Goal: Information Seeking & Learning: Check status

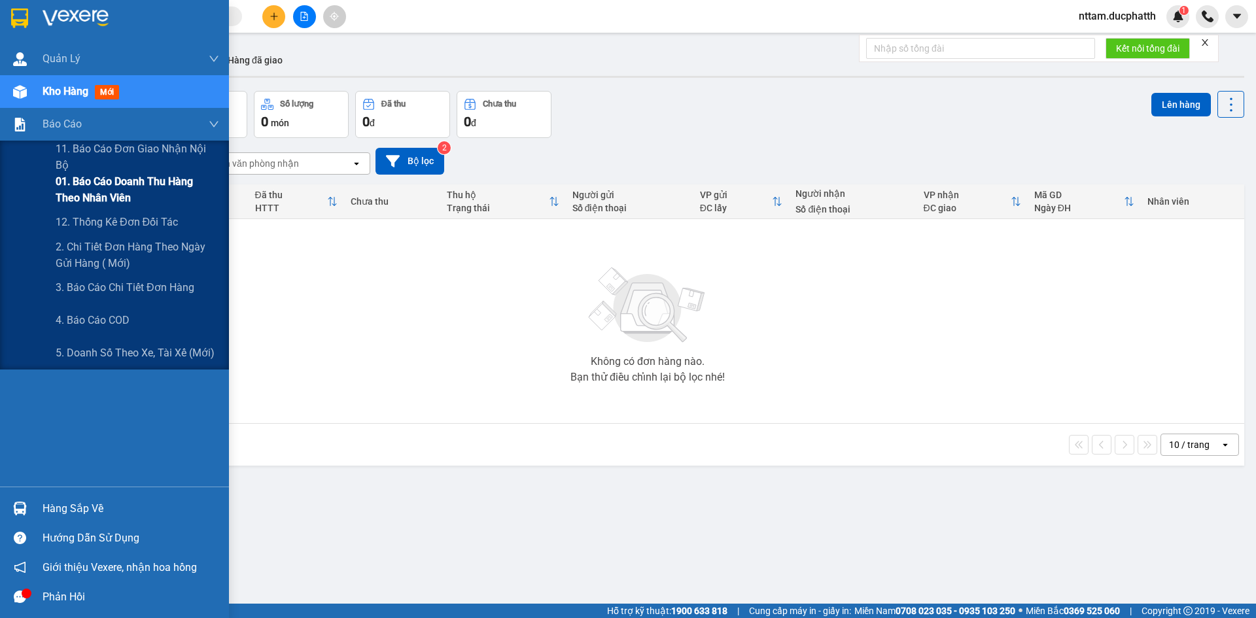
click at [162, 186] on span "01. Báo cáo doanh thu hàng theo nhân viên" at bounding box center [138, 189] width 164 height 33
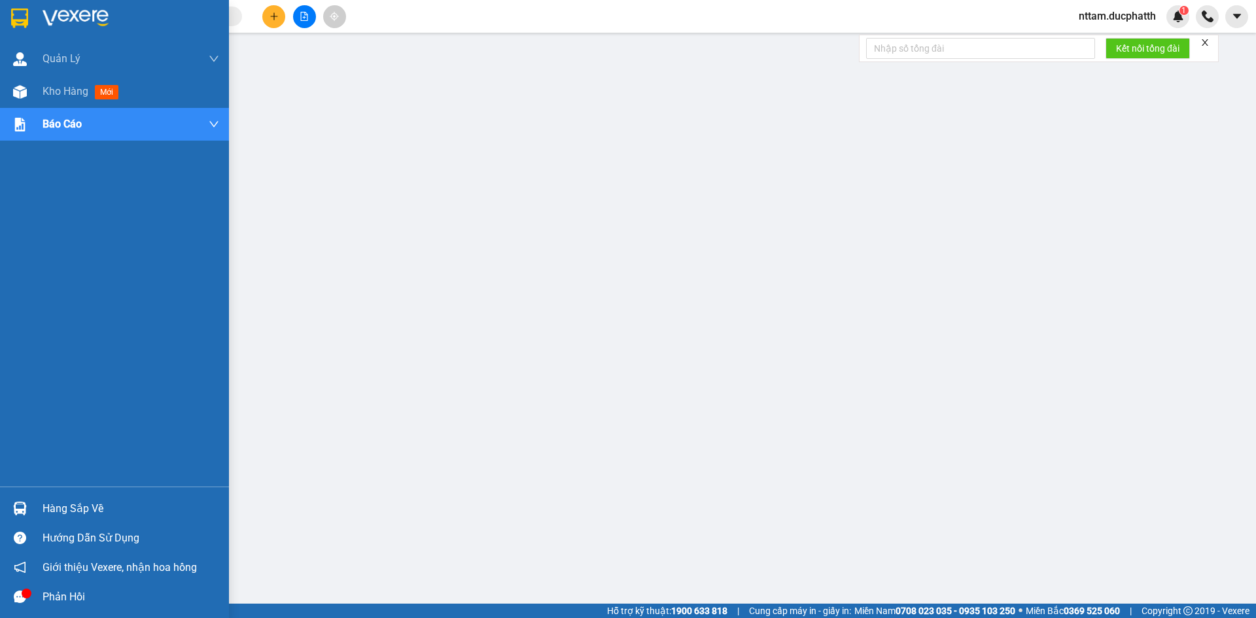
click at [133, 506] on div "Hàng sắp về" at bounding box center [131, 509] width 177 height 20
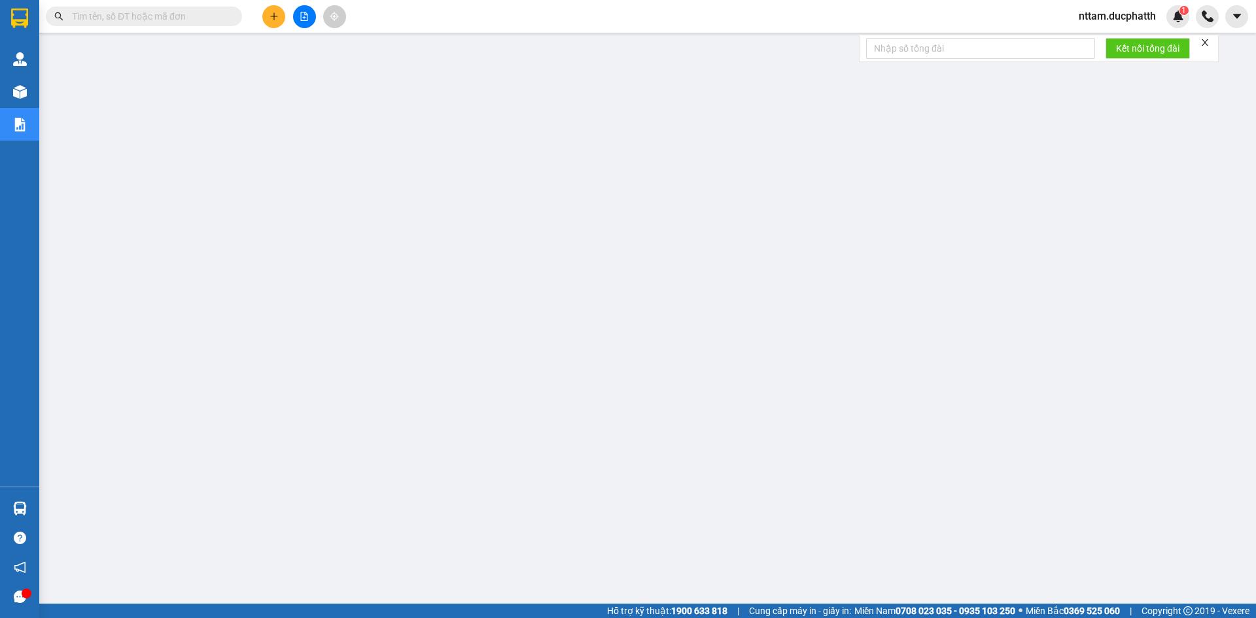
click at [1082, 18] on span "nttam.ducphatth" at bounding box center [1117, 16] width 98 height 16
click at [1087, 42] on span "Đăng xuất" at bounding box center [1123, 40] width 72 height 14
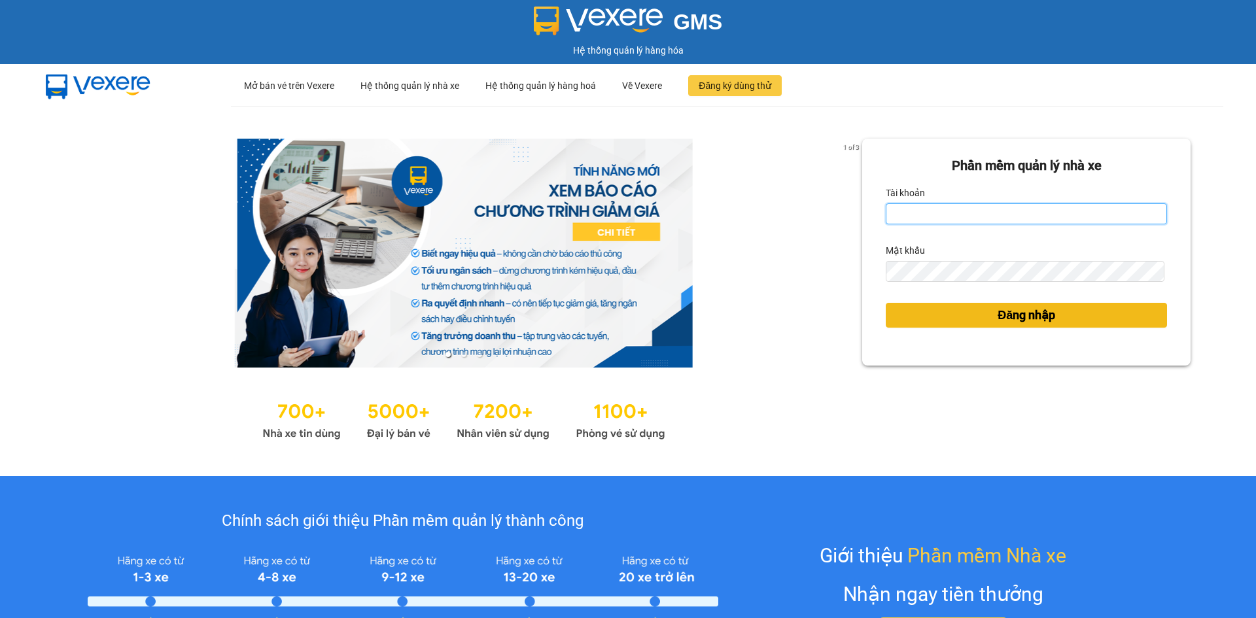
type input "vtminh.ducphatth"
click at [986, 319] on button "Đăng nhập" at bounding box center [1026, 315] width 281 height 25
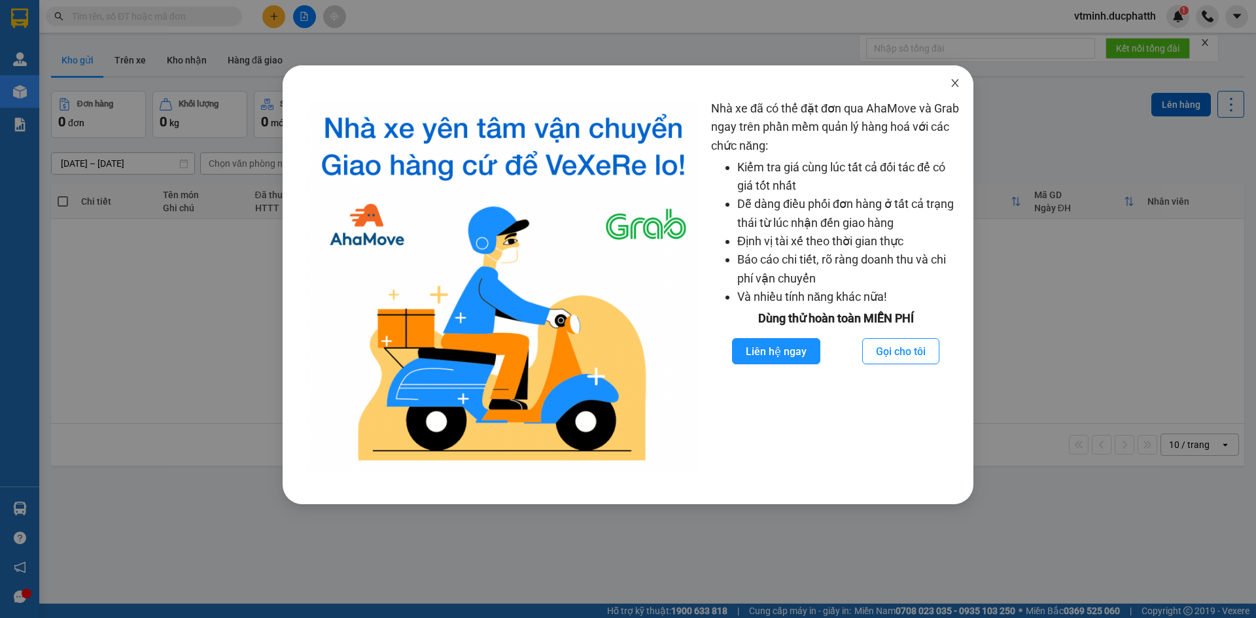
click at [956, 90] on span "Close" at bounding box center [955, 83] width 37 height 37
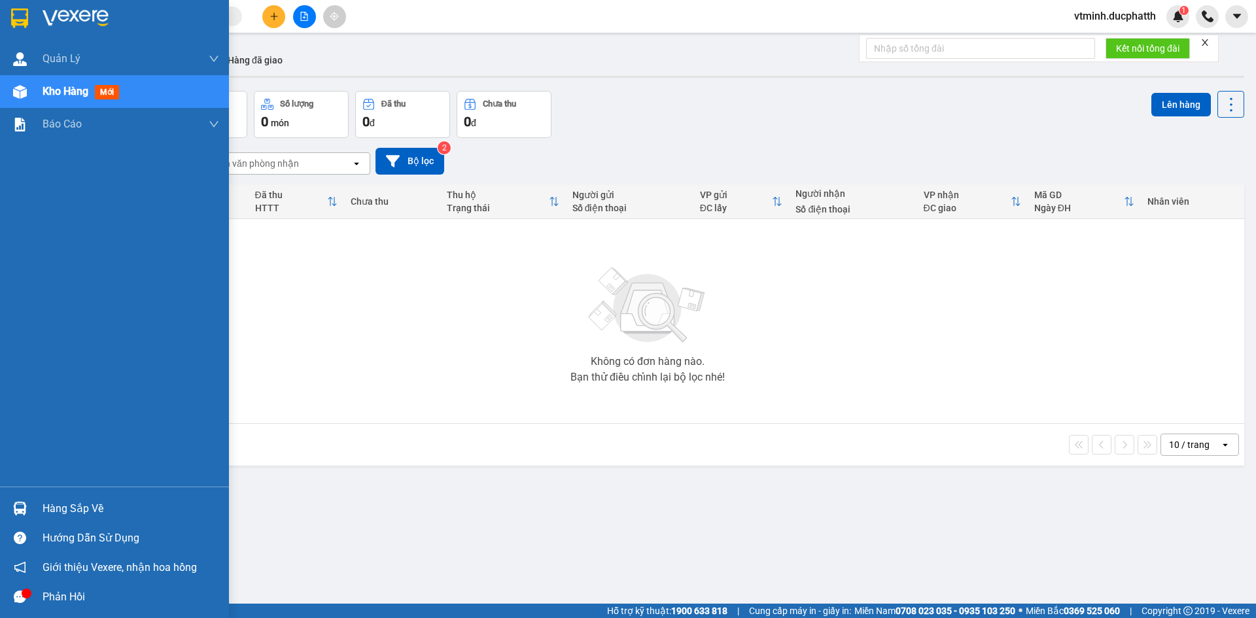
click at [144, 514] on div "Hàng sắp về" at bounding box center [131, 509] width 177 height 20
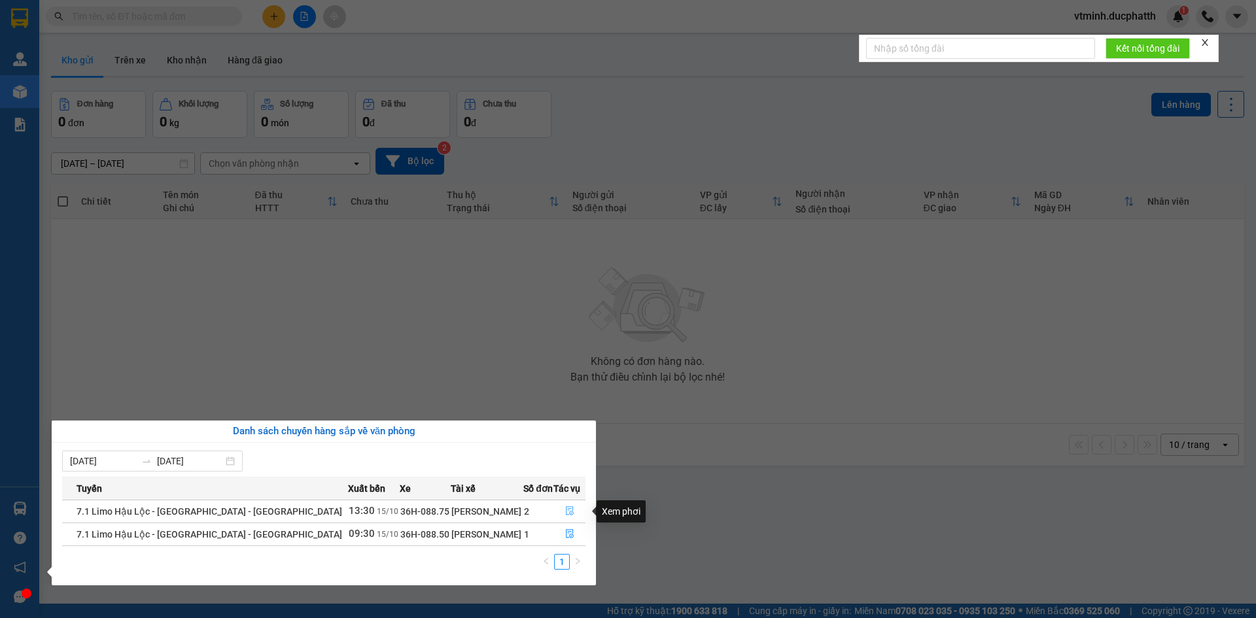
click at [565, 514] on icon "file-done" at bounding box center [569, 510] width 9 height 9
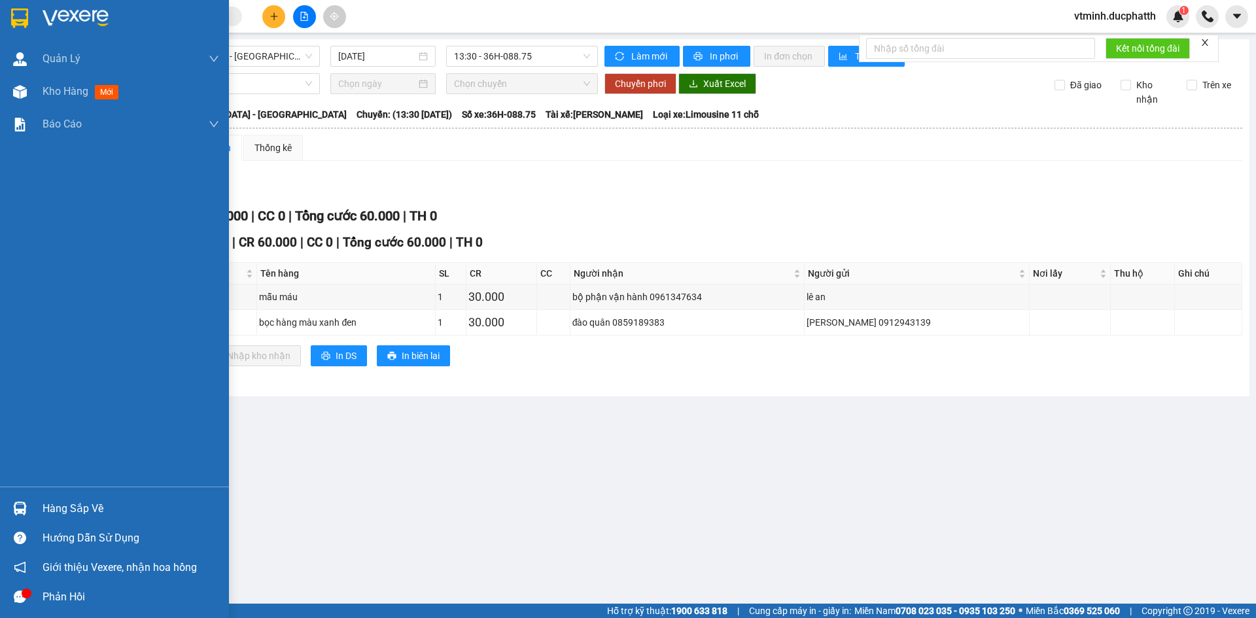
click at [32, 502] on div "Hàng sắp về" at bounding box center [114, 508] width 229 height 29
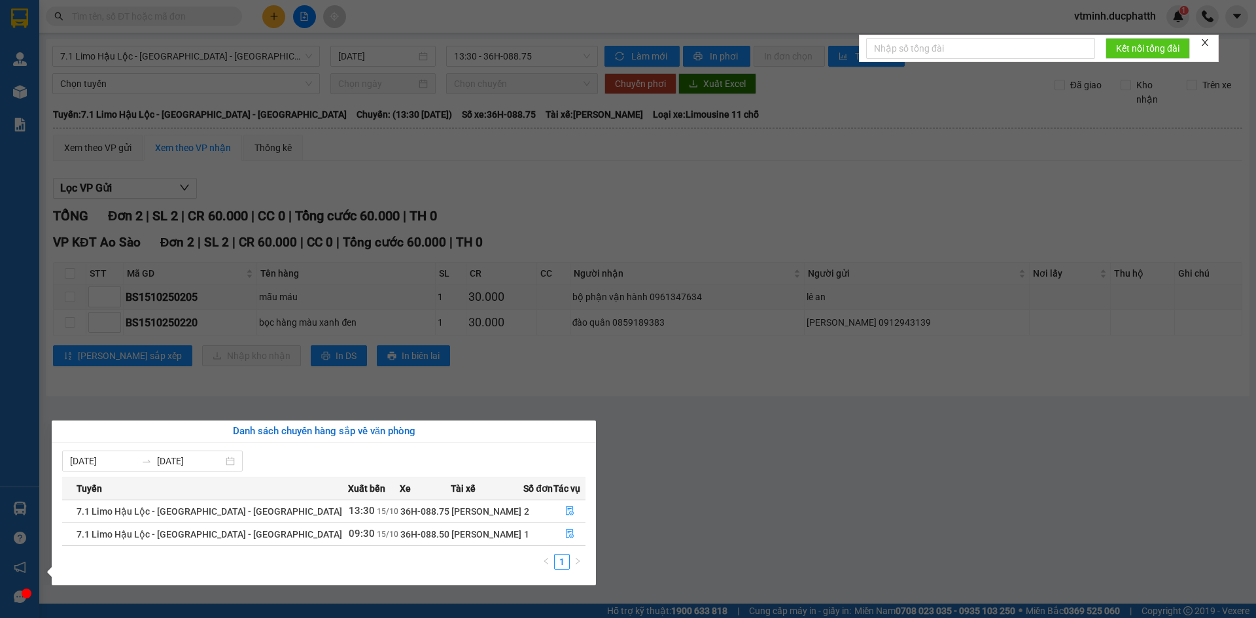
click at [484, 532] on div "[PERSON_NAME]" at bounding box center [486, 534] width 71 height 14
click at [451, 532] on div "[PERSON_NAME]" at bounding box center [486, 534] width 71 height 14
click at [565, 538] on icon "file-done" at bounding box center [569, 533] width 9 height 9
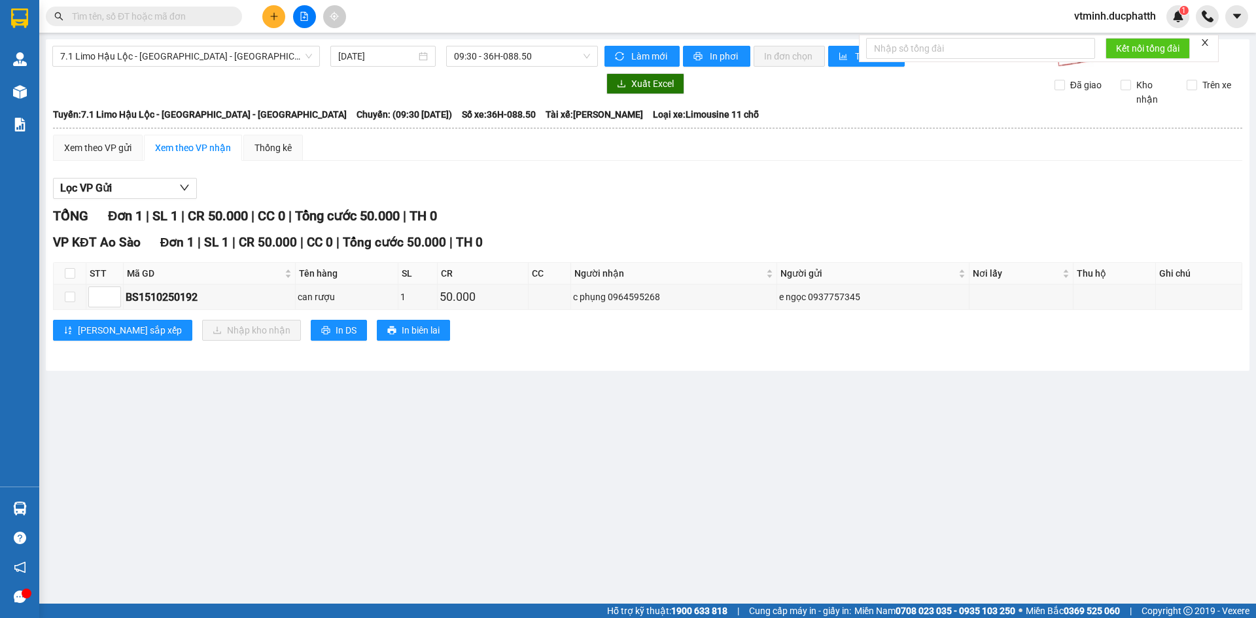
click at [76, 510] on main "7.1 Limo [GEOGRAPHIC_DATA] - [GEOGRAPHIC_DATA] - [GEOGRAPHIC_DATA] [DATE] 09:30…" at bounding box center [628, 302] width 1256 height 604
click at [12, 503] on div at bounding box center [20, 508] width 23 height 23
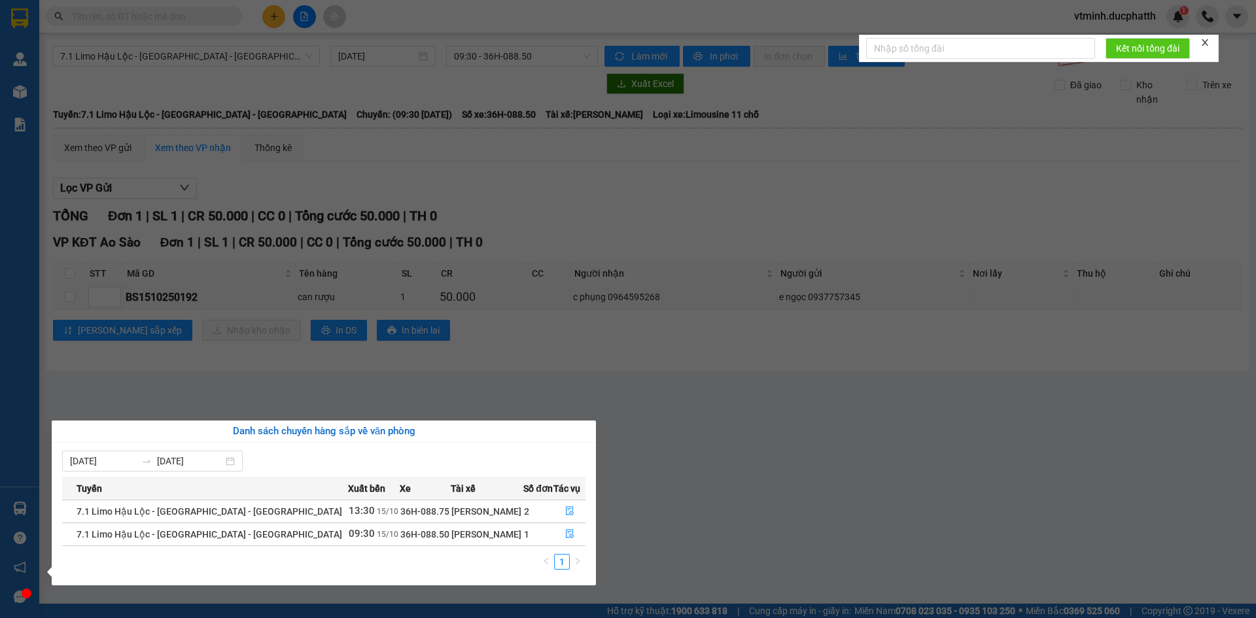
click at [720, 478] on section "Kết quả tìm kiếm ( 0 ) Bộ lọc No Data vtminh.ducphatth 1 Quản [PERSON_NAME] lý …" at bounding box center [628, 309] width 1256 height 618
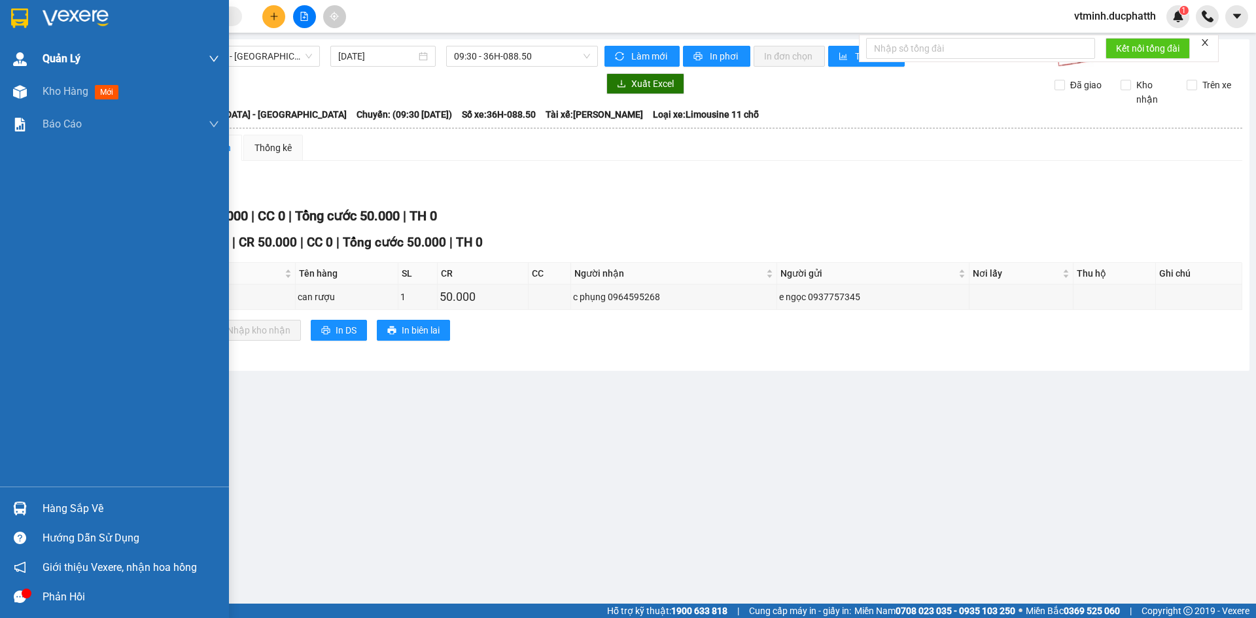
click at [27, 64] on div at bounding box center [20, 59] width 23 height 23
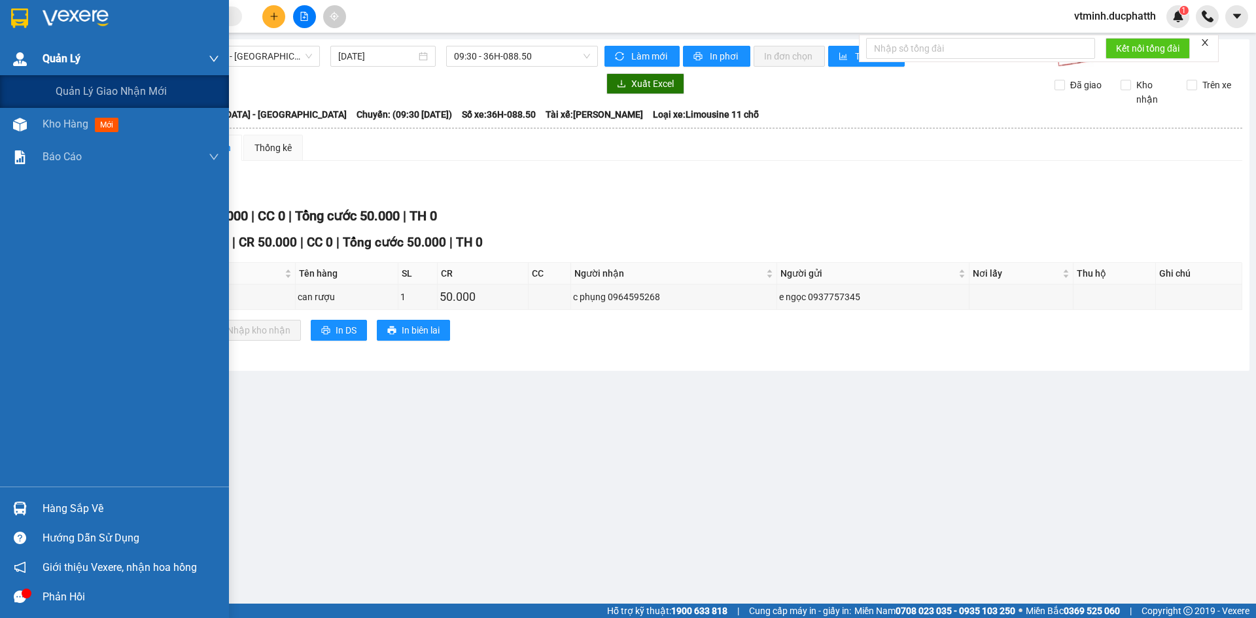
click at [88, 54] on div "Quản Lý" at bounding box center [131, 59] width 177 height 33
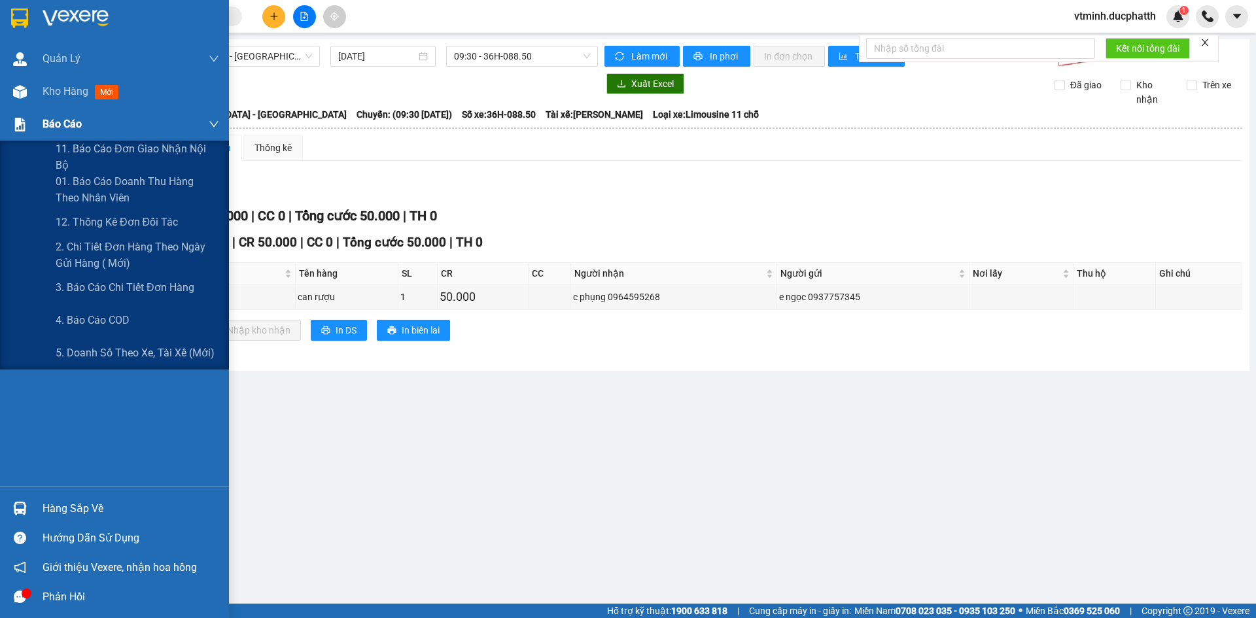
click at [69, 118] on span "Báo cáo" at bounding box center [62, 124] width 39 height 16
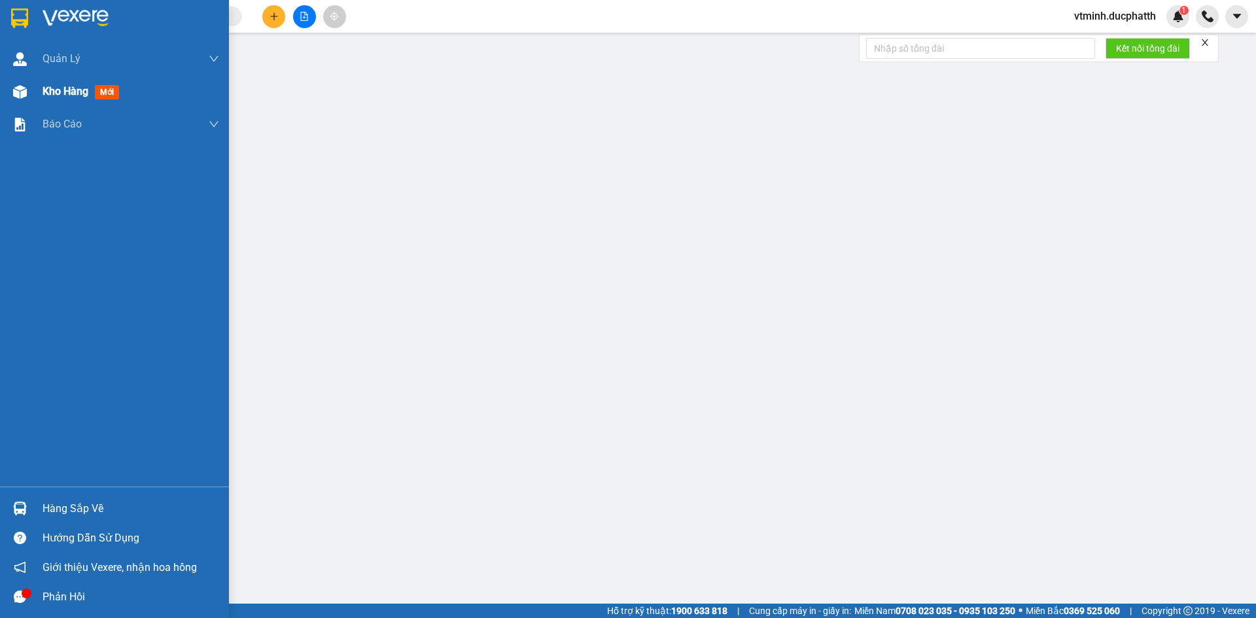
click at [74, 102] on div "Kho hàng mới" at bounding box center [131, 91] width 177 height 33
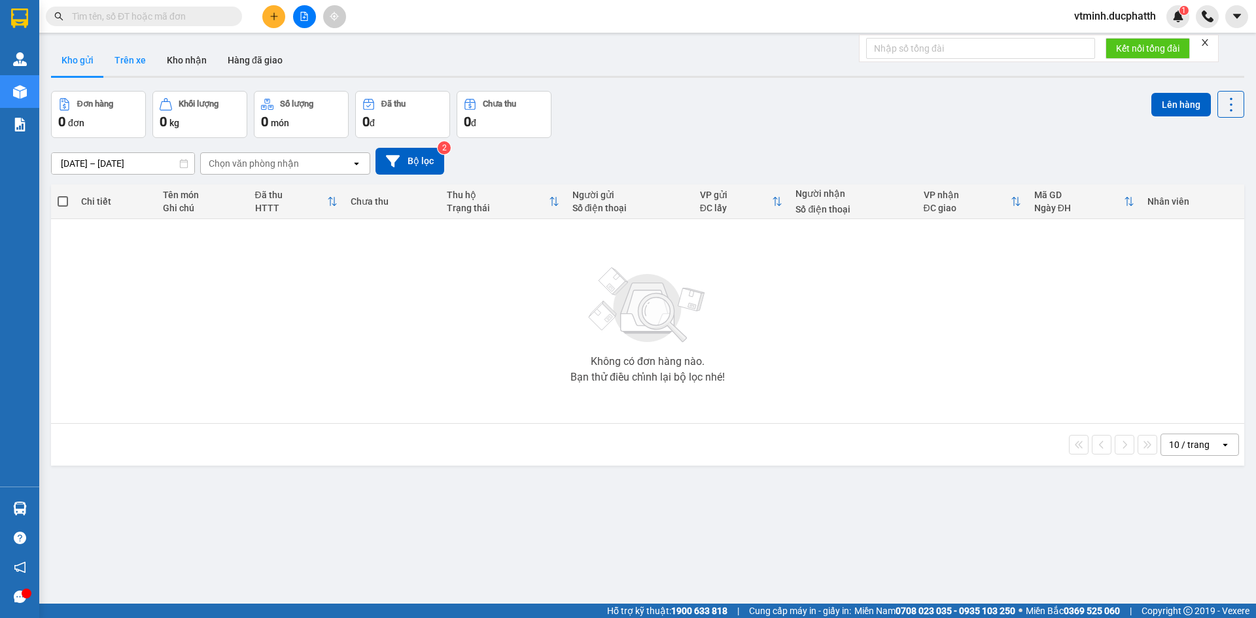
click at [115, 60] on button "Trên xe" at bounding box center [130, 59] width 52 height 31
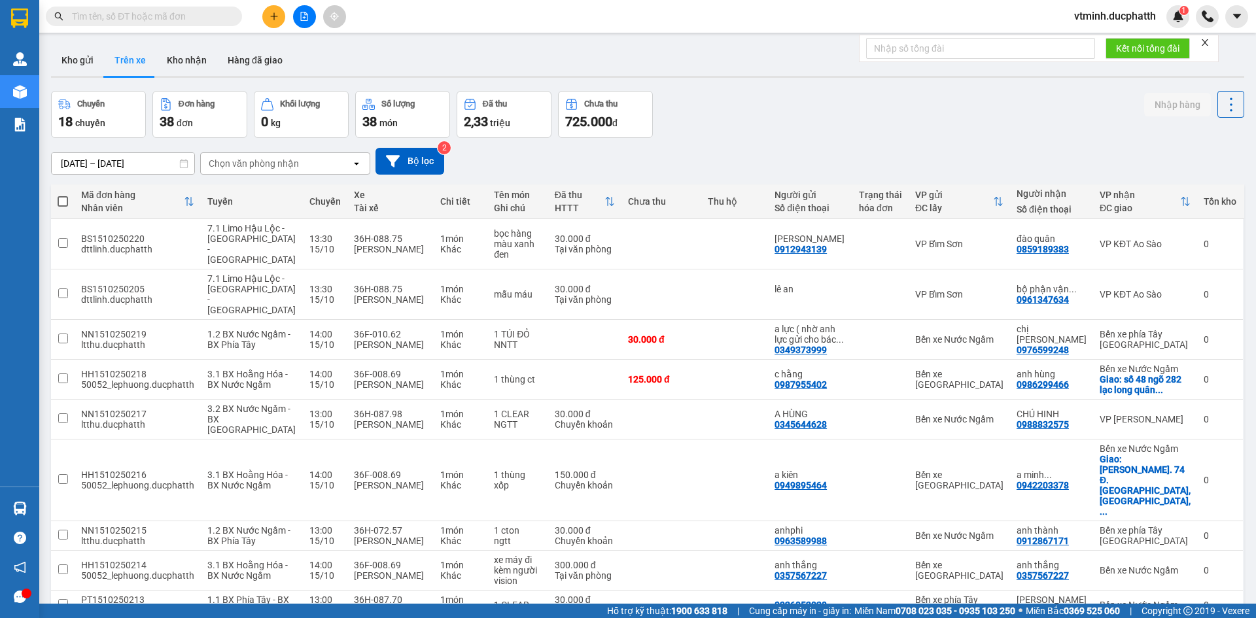
click at [267, 167] on div "Chọn văn phòng nhận" at bounding box center [254, 163] width 90 height 13
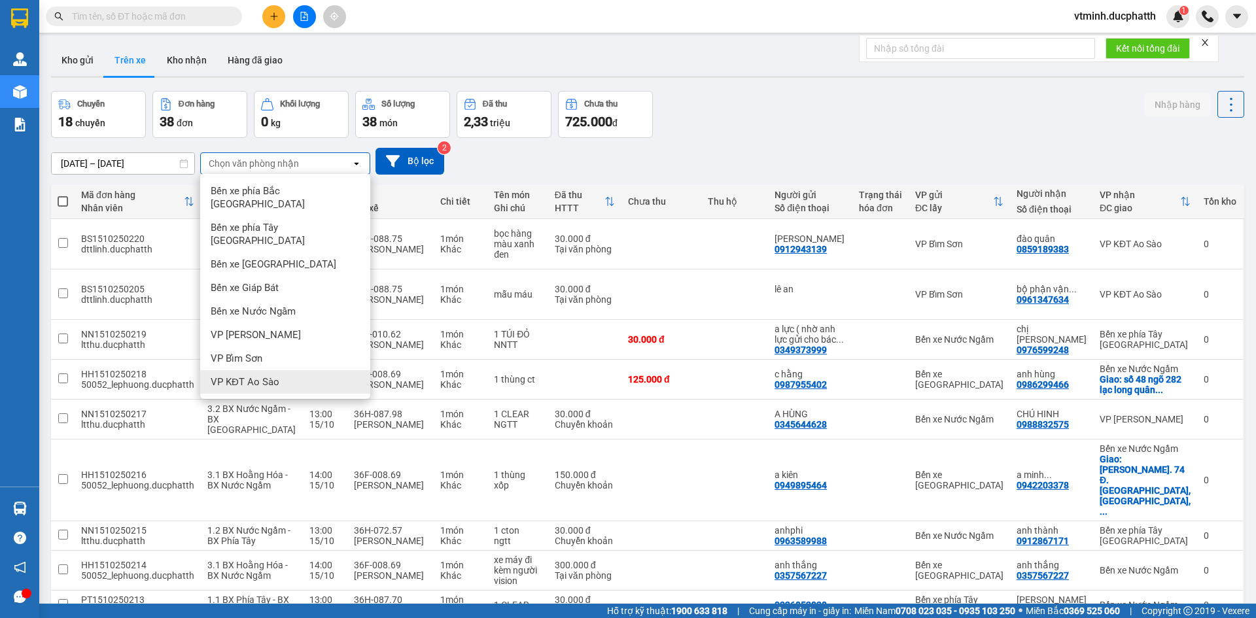
click at [232, 375] on span "VP KĐT Ao Sào" at bounding box center [245, 381] width 69 height 13
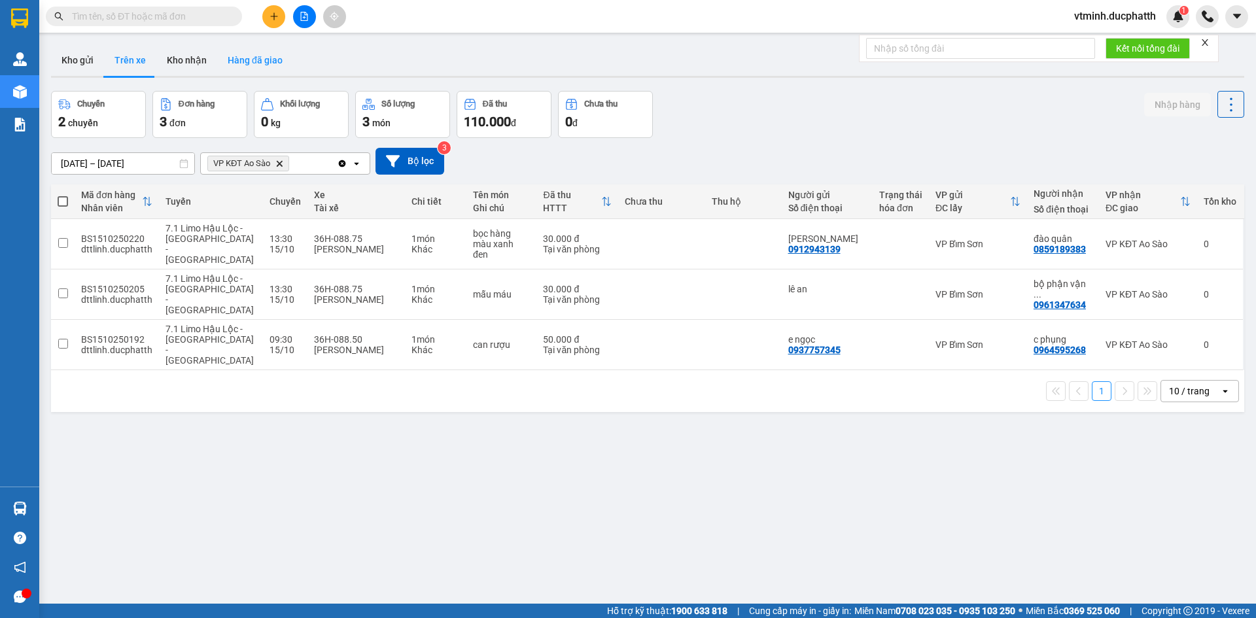
click at [256, 65] on button "Hàng đã giao" at bounding box center [255, 59] width 76 height 31
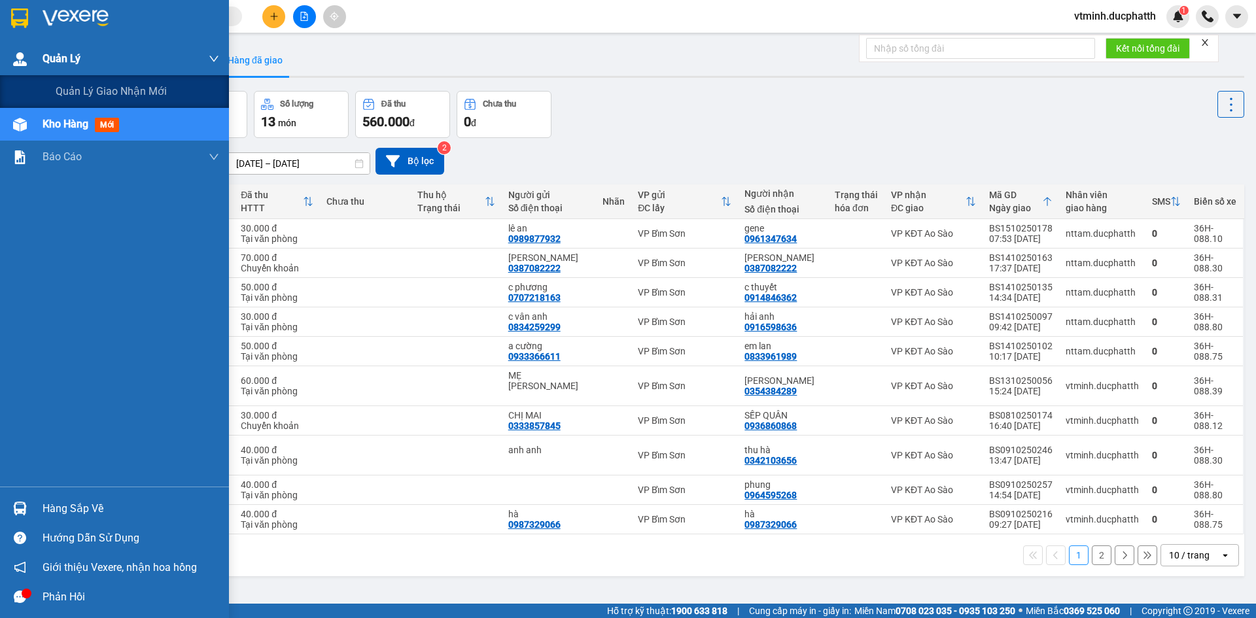
click at [98, 70] on div "Quản Lý" at bounding box center [131, 59] width 177 height 33
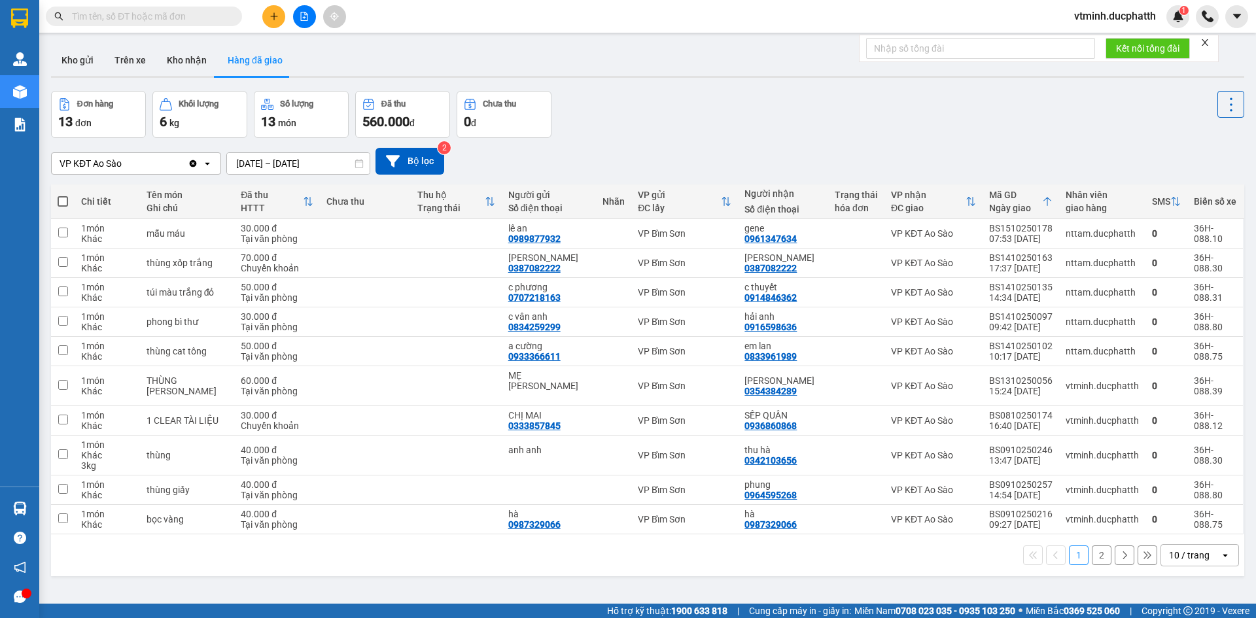
click at [164, 163] on div "VP KĐT Ao Sào" at bounding box center [120, 163] width 136 height 21
click at [158, 182] on div "VP KĐT Ao Sào" at bounding box center [136, 191] width 170 height 24
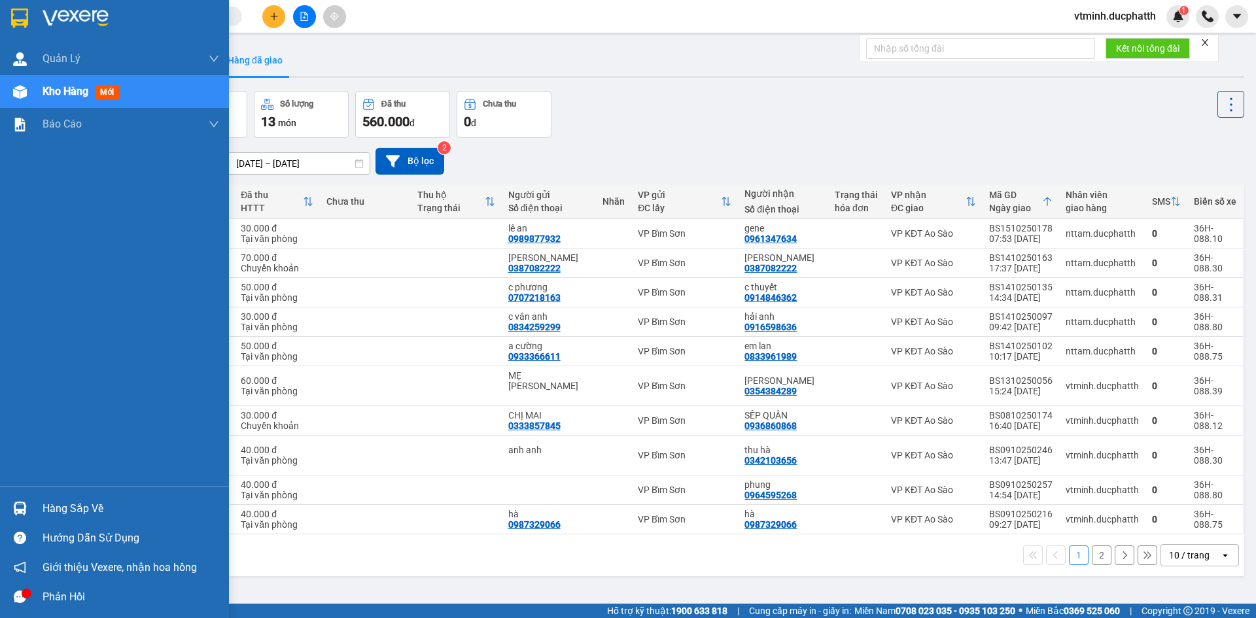
click at [45, 505] on div "Hàng sắp về" at bounding box center [131, 509] width 177 height 20
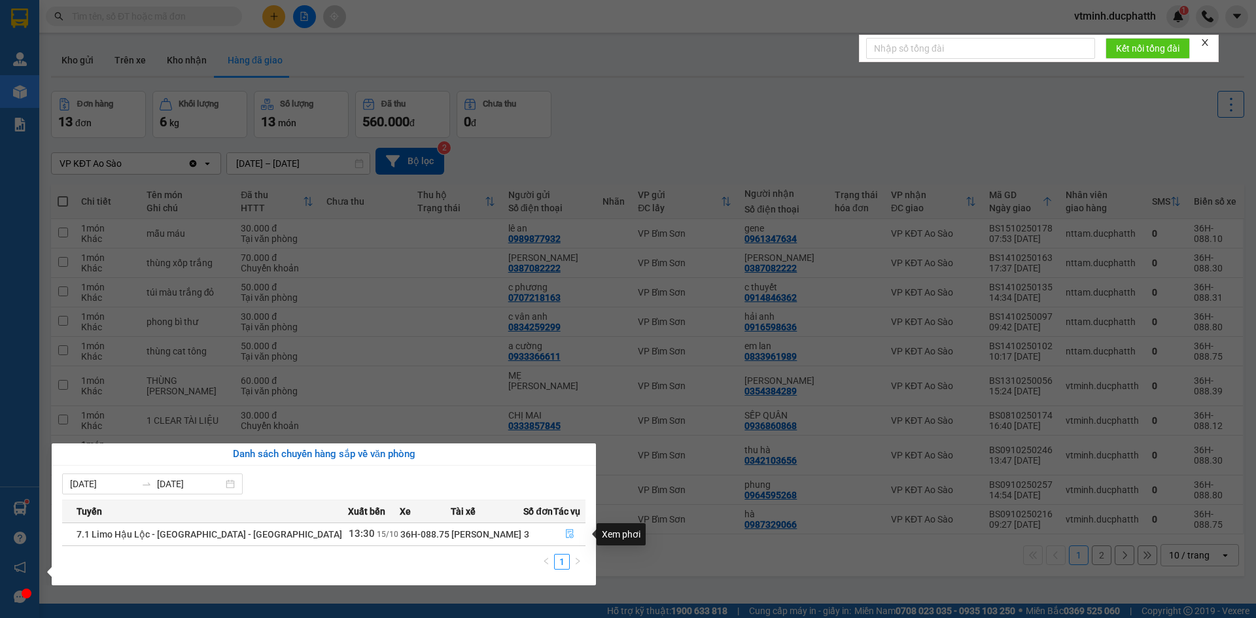
click at [571, 531] on button "button" at bounding box center [569, 534] width 31 height 21
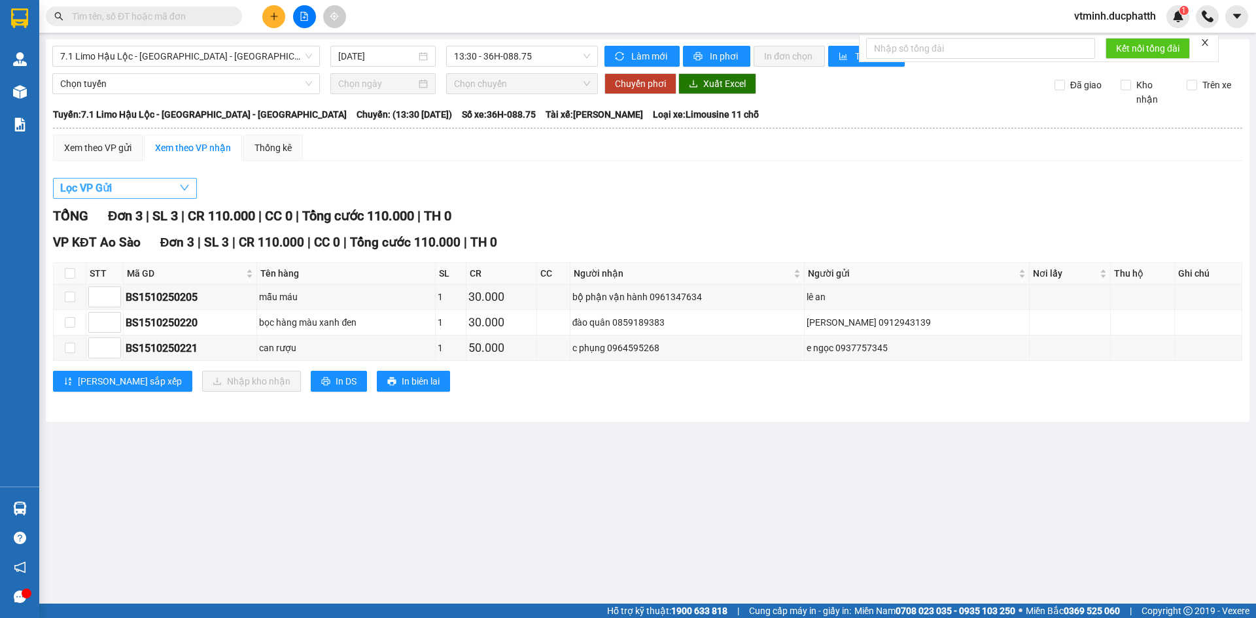
click at [139, 198] on button "Lọc VP Gửi" at bounding box center [125, 188] width 144 height 21
click at [256, 192] on div "Lọc VP Gửi" at bounding box center [647, 189] width 1189 height 22
click at [167, 190] on button "Lọc VP Gửi" at bounding box center [125, 188] width 144 height 21
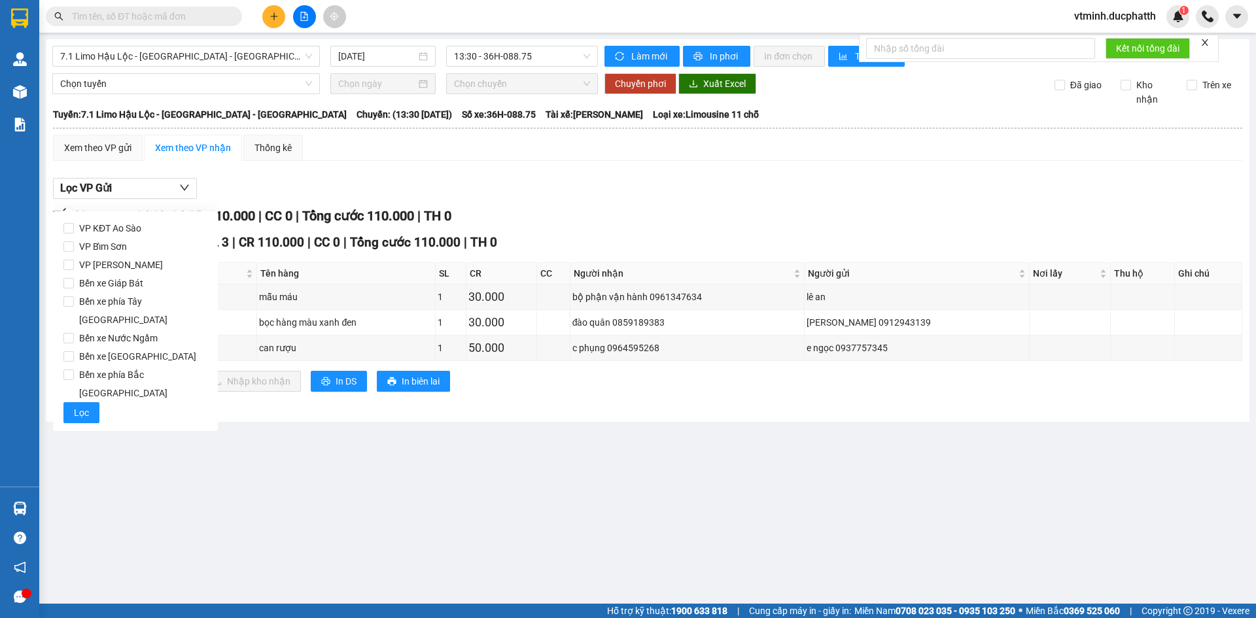
click at [540, 196] on div "Lọc VP Gửi" at bounding box center [647, 189] width 1189 height 22
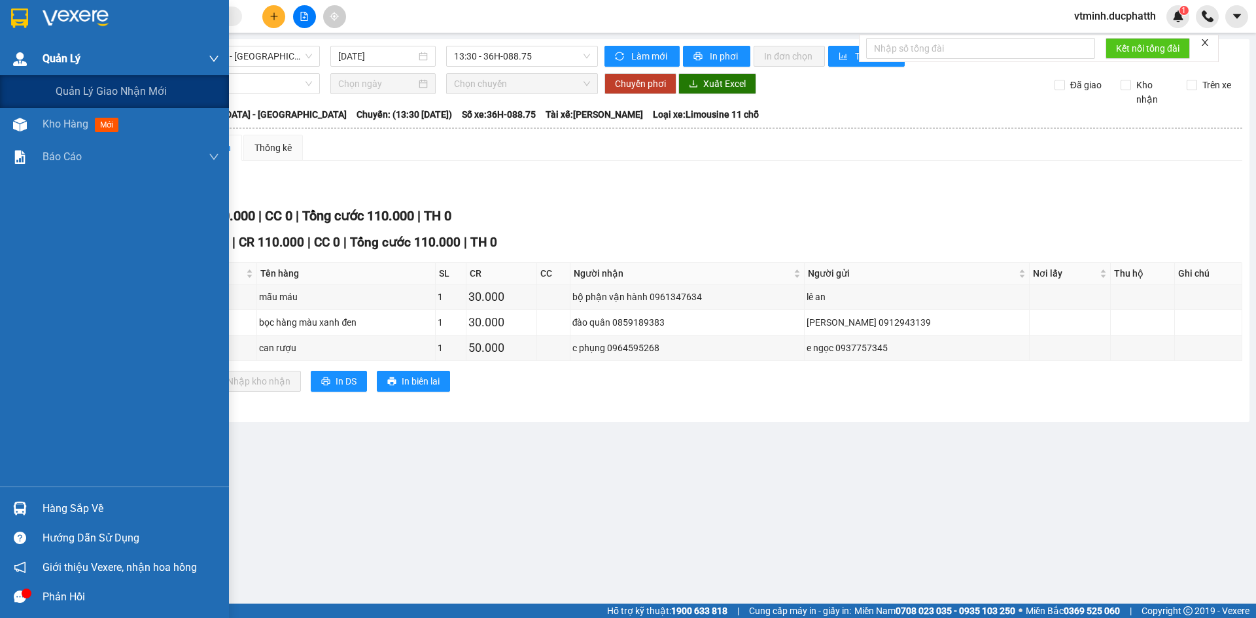
click at [47, 70] on div "Quản Lý" at bounding box center [131, 59] width 177 height 33
click at [54, 61] on span "Quản Lý" at bounding box center [62, 58] width 38 height 16
click at [62, 84] on span "Quản lý giao nhận mới" at bounding box center [111, 91] width 111 height 16
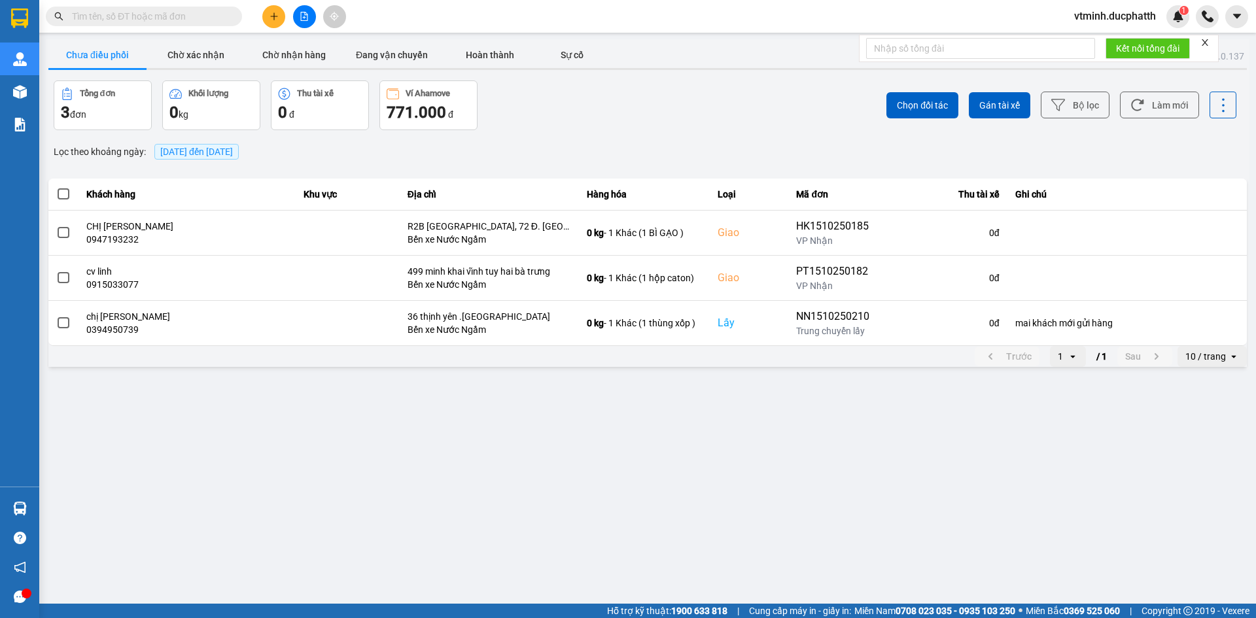
click at [466, 464] on main "ver: 0.0.137 Chưa điều phối Chờ xác nhận Chờ nhận hàng Đang vận chuyển Hoàn thà…" at bounding box center [628, 302] width 1256 height 604
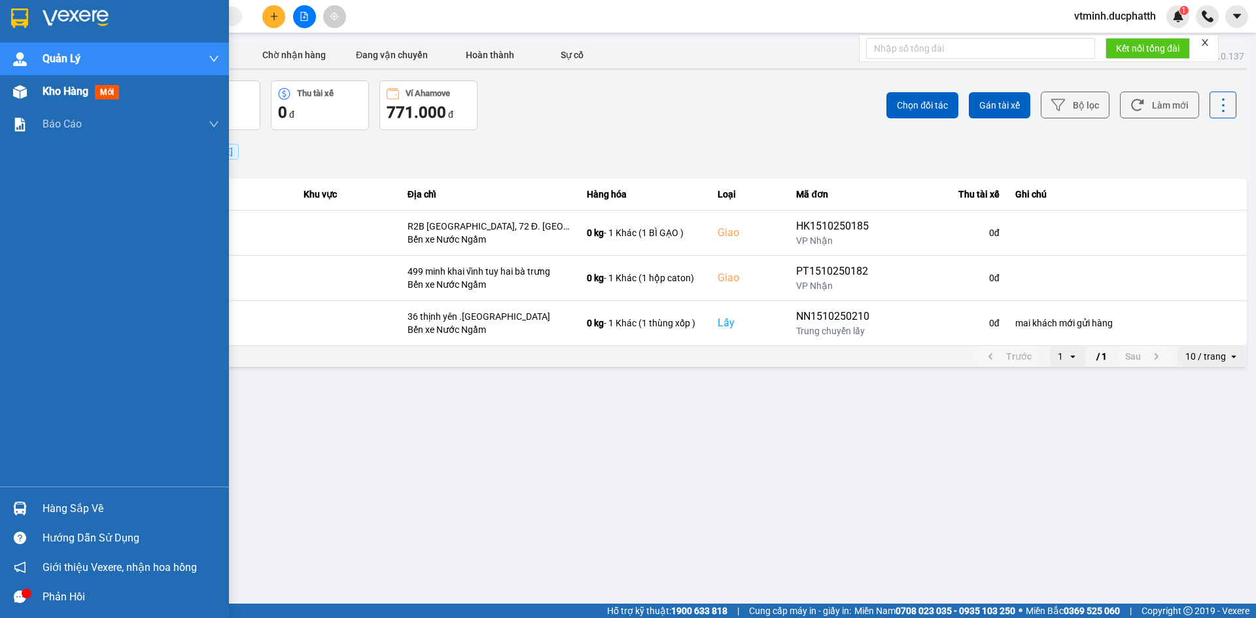
click at [138, 89] on div "Kho hàng mới" at bounding box center [131, 91] width 177 height 33
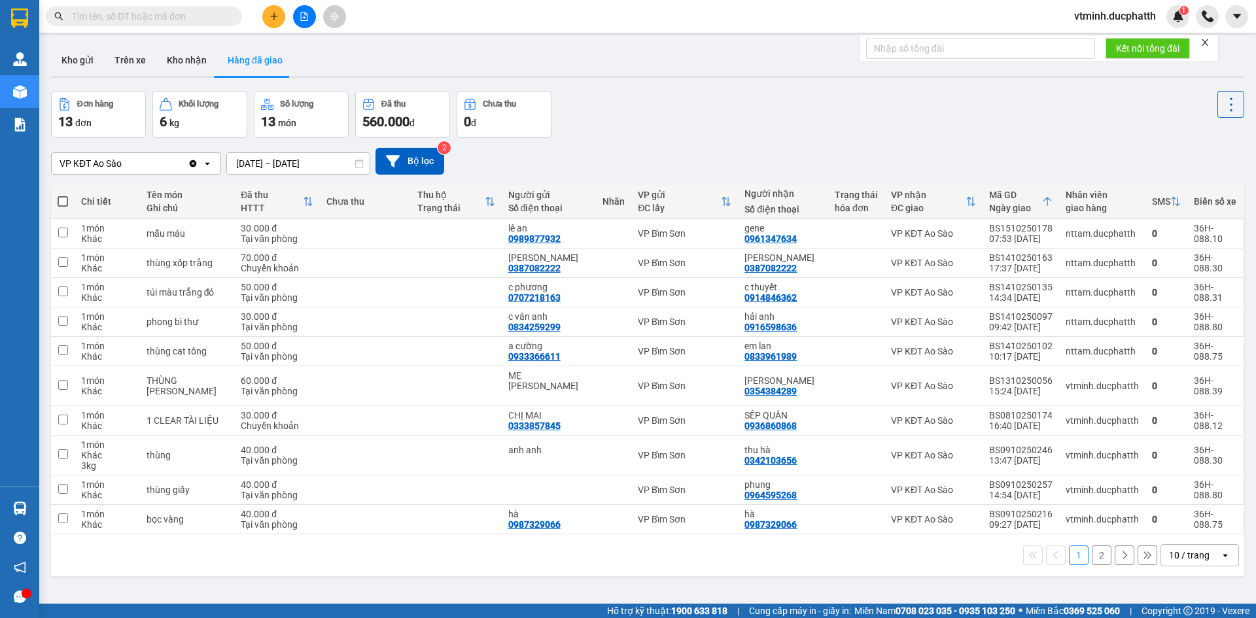
click at [694, 145] on div "VP KĐT Ao Sào Clear value open [DATE] – [DATE] Press the down arrow key to inte…" at bounding box center [647, 161] width 1193 height 46
